Goal: Information Seeking & Learning: Learn about a topic

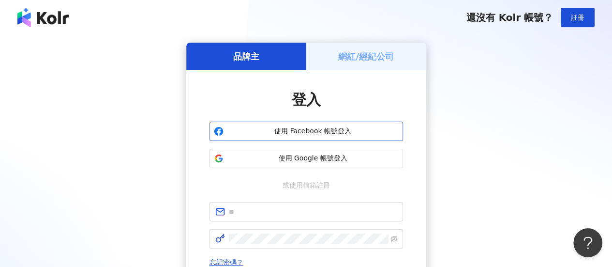
click at [301, 126] on span "使用 Facebook 帳號登入" at bounding box center [312, 131] width 171 height 10
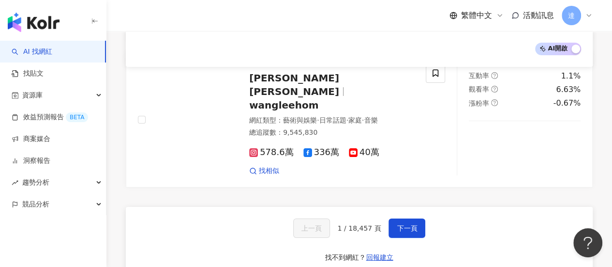
scroll to position [1694, 0]
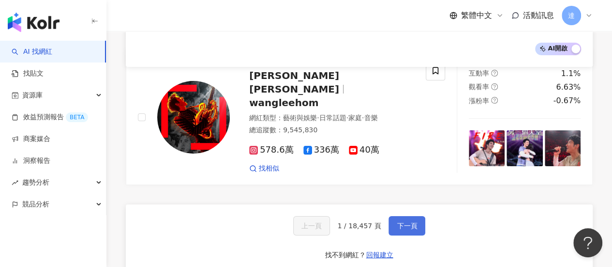
click at [402, 222] on span "下一頁" at bounding box center [407, 226] width 20 height 8
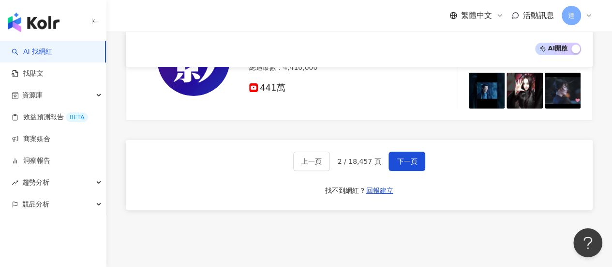
scroll to position [1777, 0]
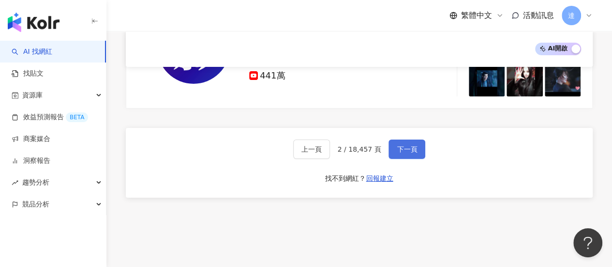
click at [416, 139] on button "下一頁" at bounding box center [407, 148] width 37 height 19
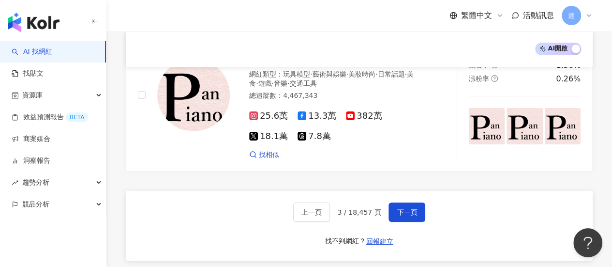
scroll to position [1682, 0]
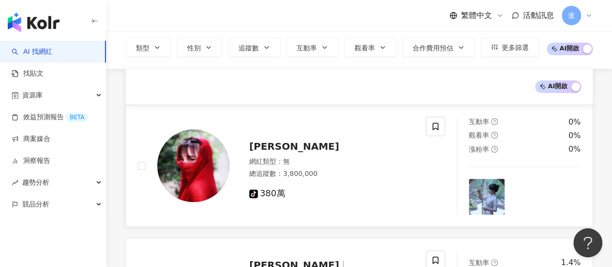
scroll to position [0, 0]
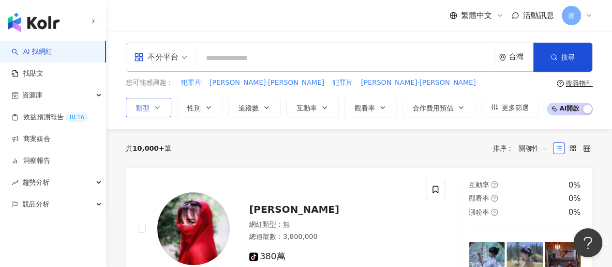
click at [158, 105] on icon "button" at bounding box center [157, 108] width 8 height 8
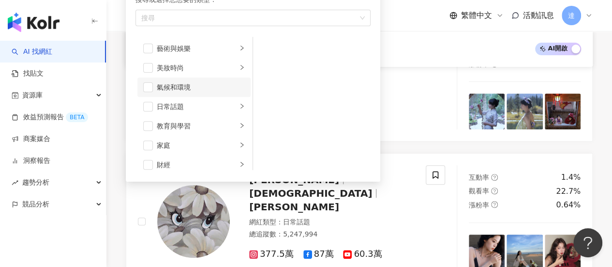
scroll to position [48, 0]
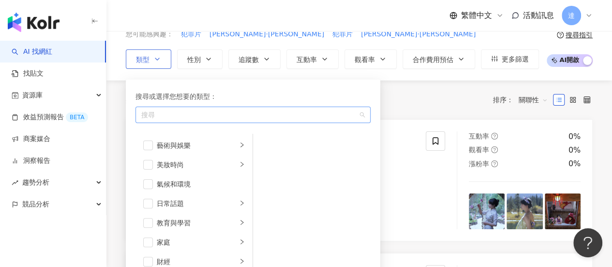
click at [180, 111] on div "button" at bounding box center [247, 114] width 221 height 7
type input "*"
type input "**"
click at [255, 111] on div "button" at bounding box center [247, 114] width 221 height 7
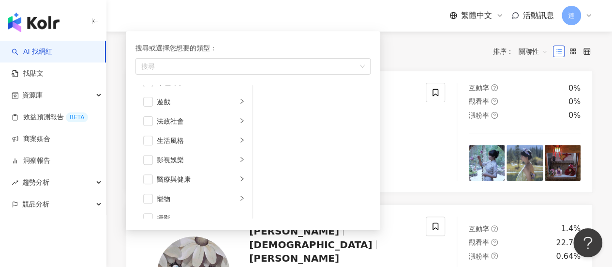
scroll to position [335, 0]
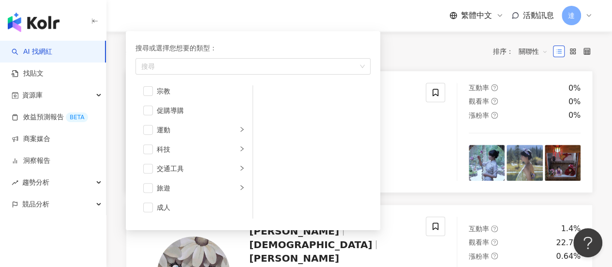
click at [419, 140] on div "[PERSON_NAME] 網紅類型 ： 無 總追蹤數 ： 3,800,000 tiktok-icon 380萬" at bounding box center [282, 132] width 288 height 98
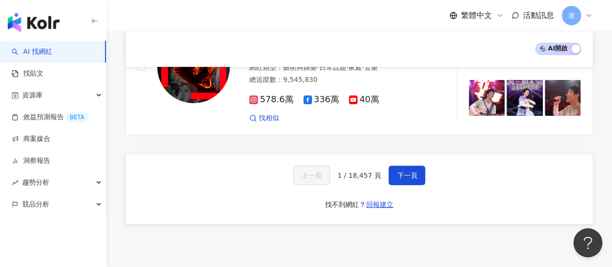
scroll to position [1770, 0]
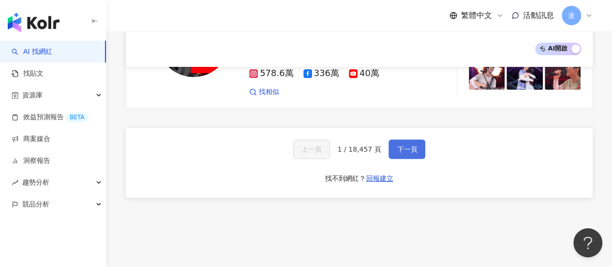
click at [416, 139] on button "下一頁" at bounding box center [407, 148] width 37 height 19
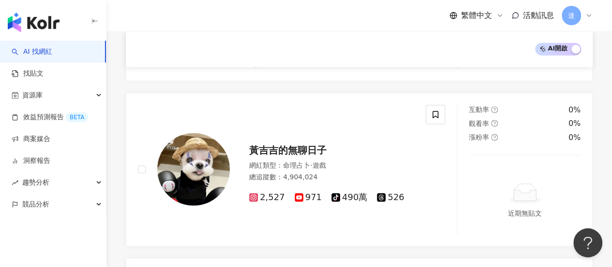
scroll to position [1777, 0]
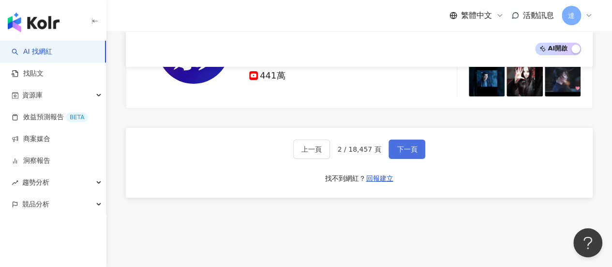
click at [413, 145] on span "下一頁" at bounding box center [407, 149] width 20 height 8
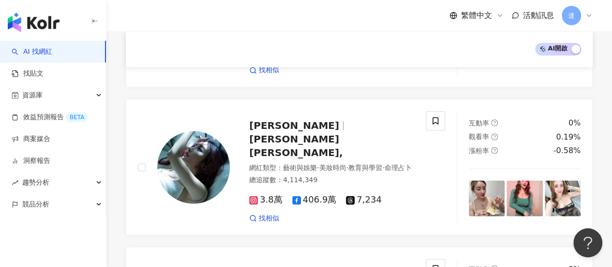
scroll to position [1827, 0]
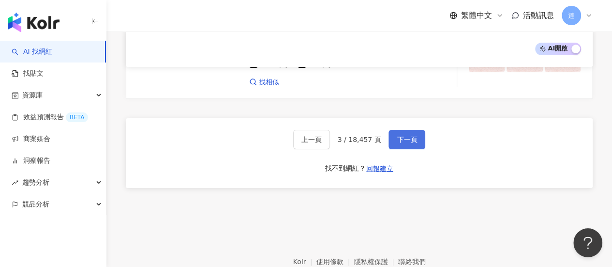
click at [405, 135] on span "下一頁" at bounding box center [407, 139] width 20 height 8
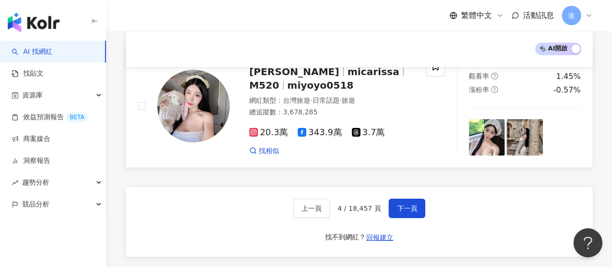
scroll to position [1590, 0]
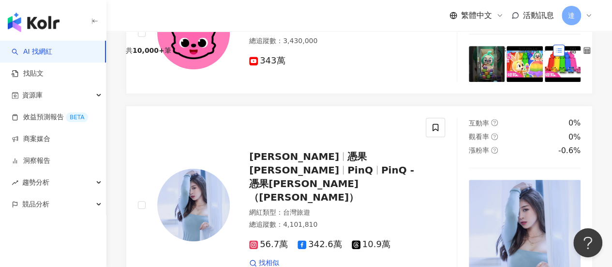
scroll to position [30, 0]
